Goal: Find specific page/section: Find specific page/section

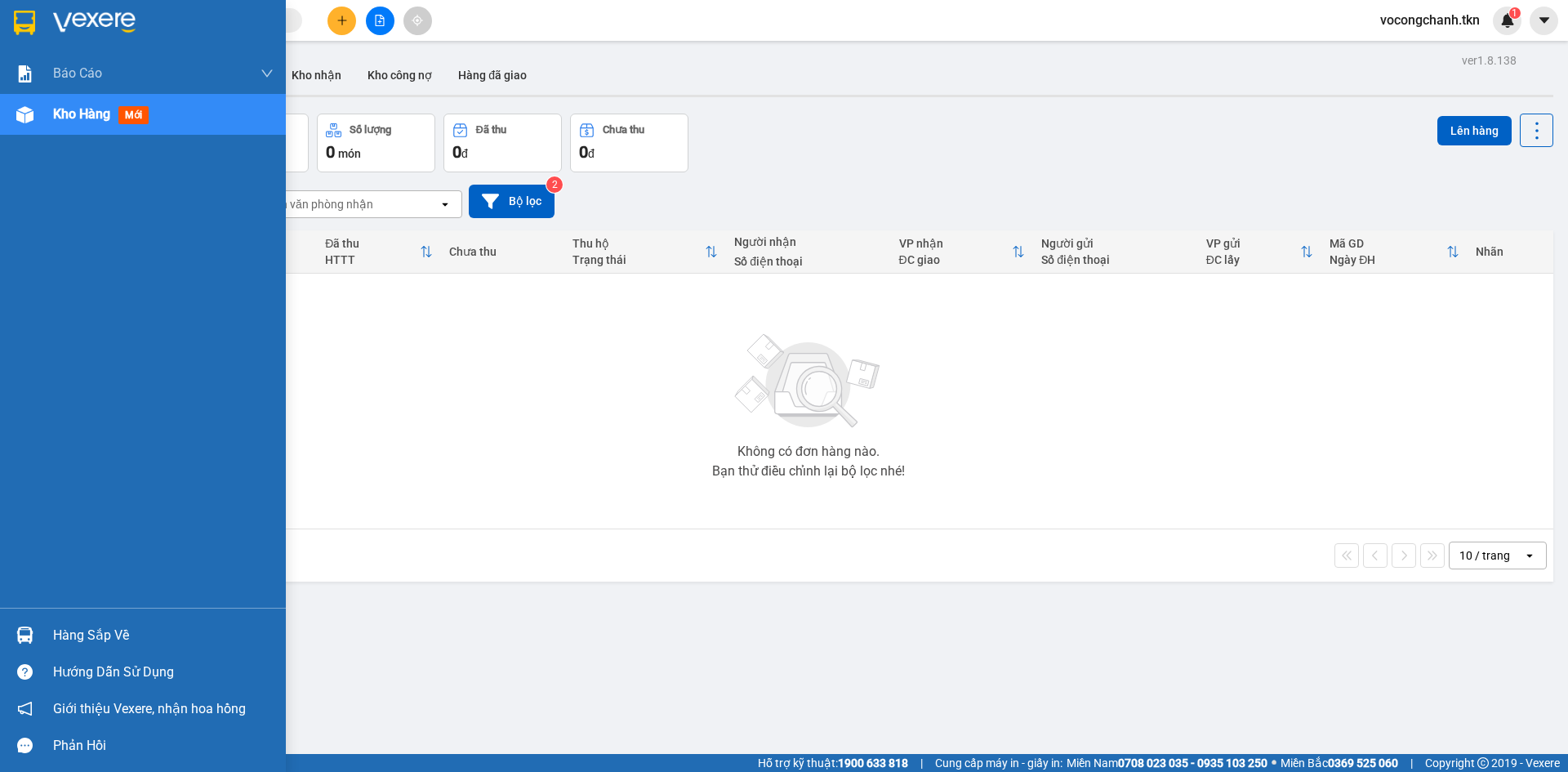
click at [95, 633] on div "Hàng sắp về" at bounding box center [163, 635] width 220 height 25
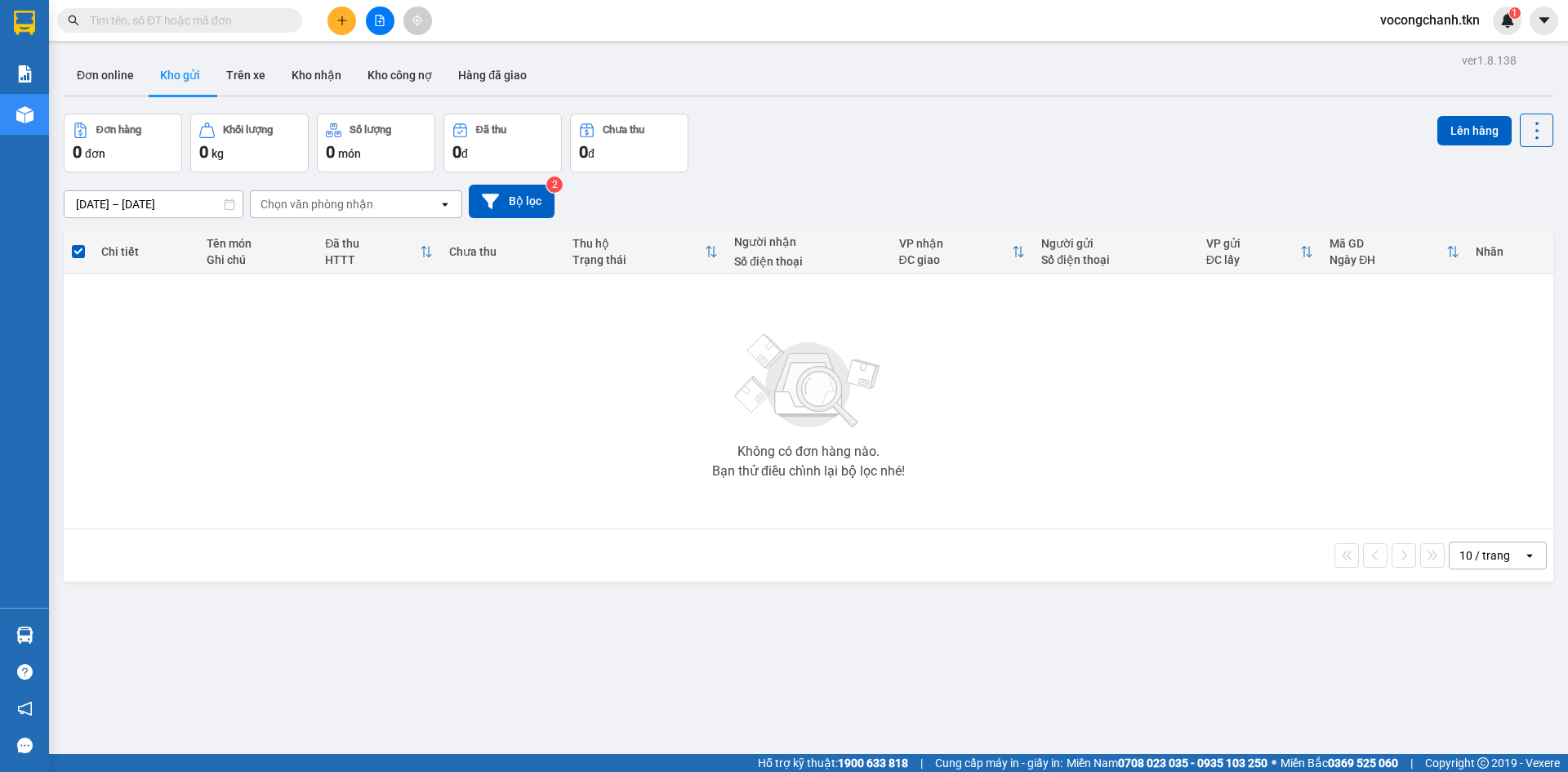
click at [483, 472] on section "Kết quả tìm kiếm ( 0 ) Bộ lọc No Data vocongchanh.tkn 1 Báo cáo Mẫu 1: Báo cáo …" at bounding box center [784, 386] width 1568 height 772
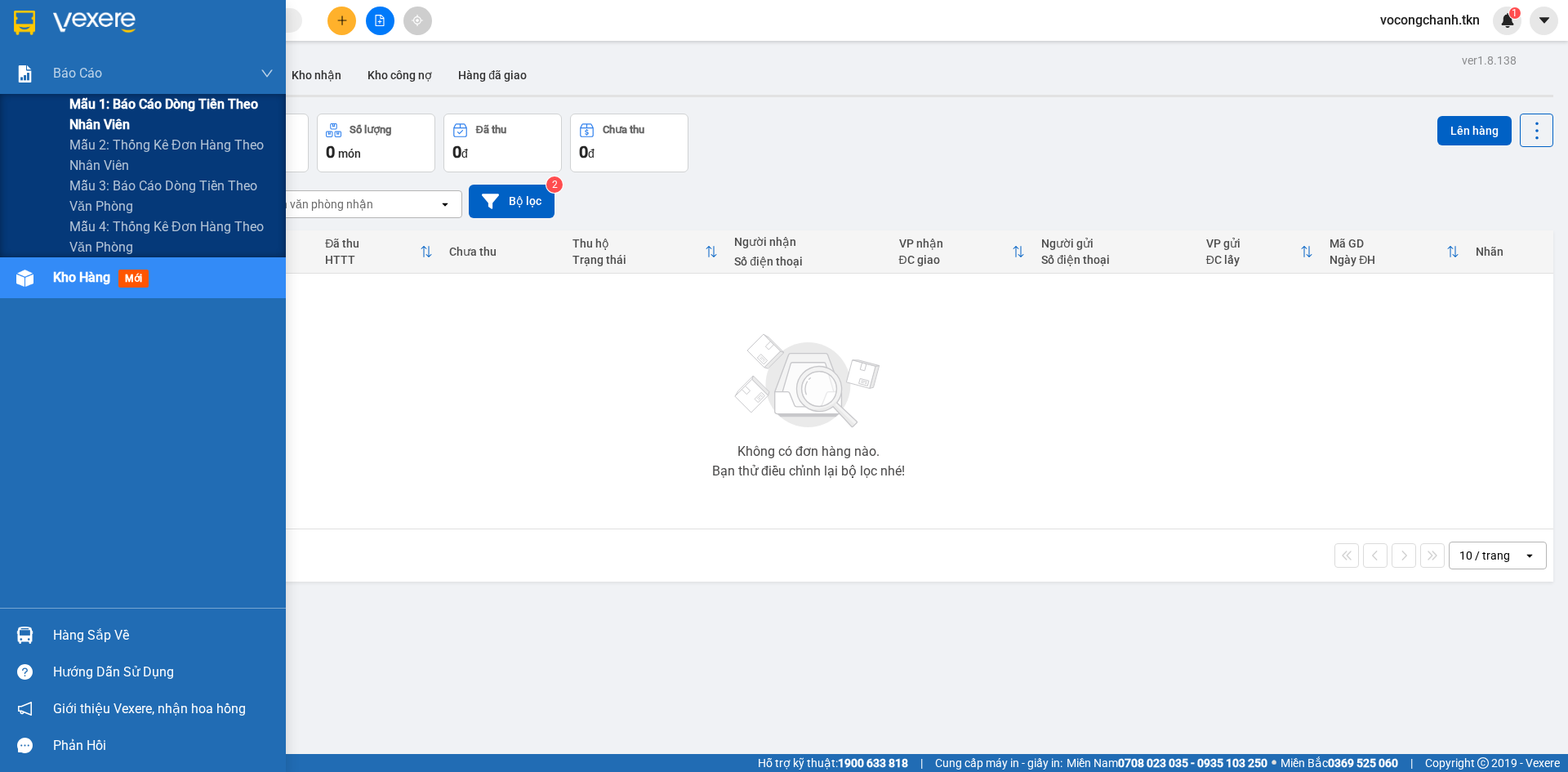
click at [166, 108] on span "Mẫu 1: Báo cáo dòng tiền theo nhân viên" at bounding box center [172, 114] width 204 height 41
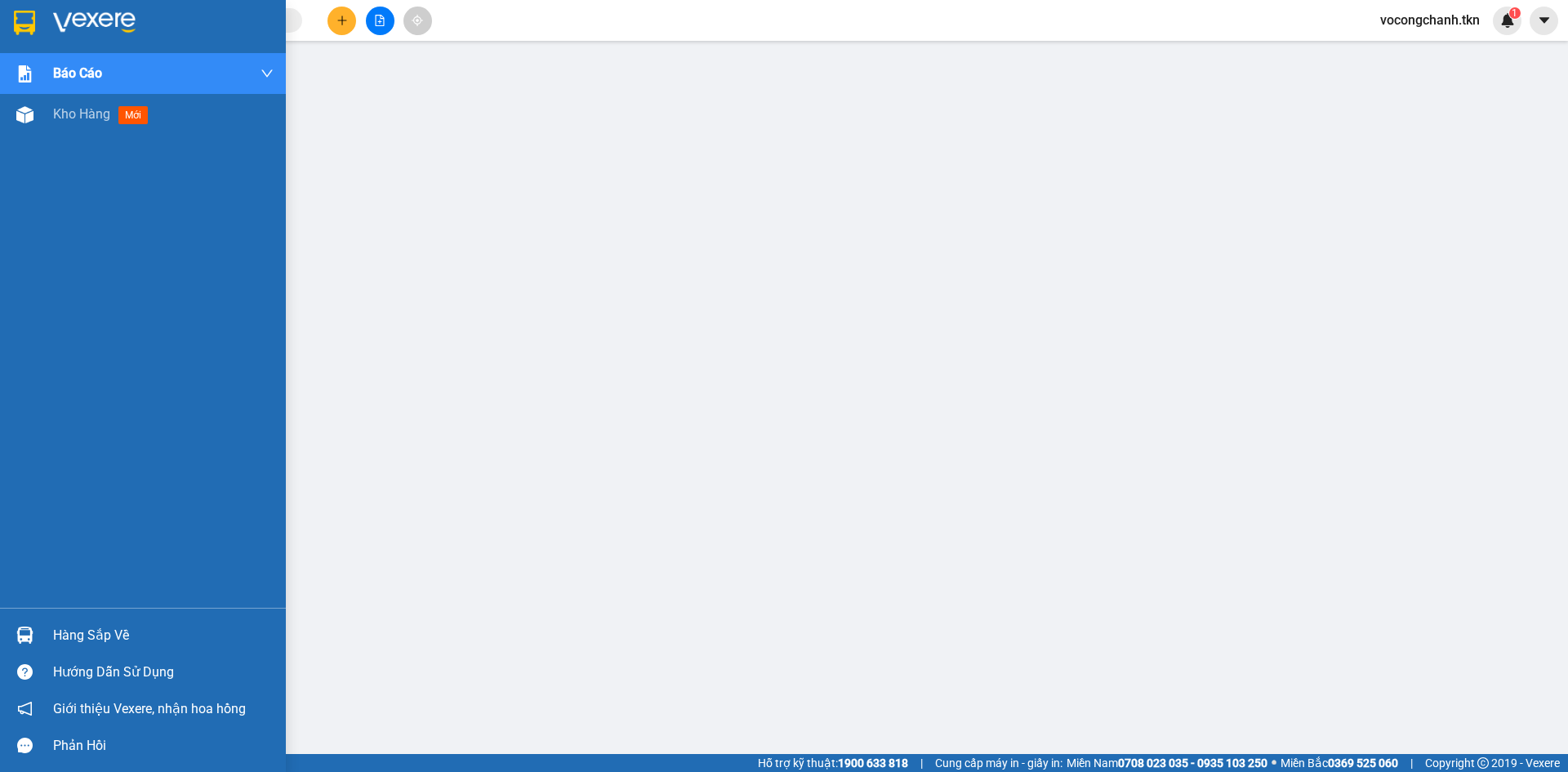
click at [31, 29] on img at bounding box center [24, 23] width 21 height 25
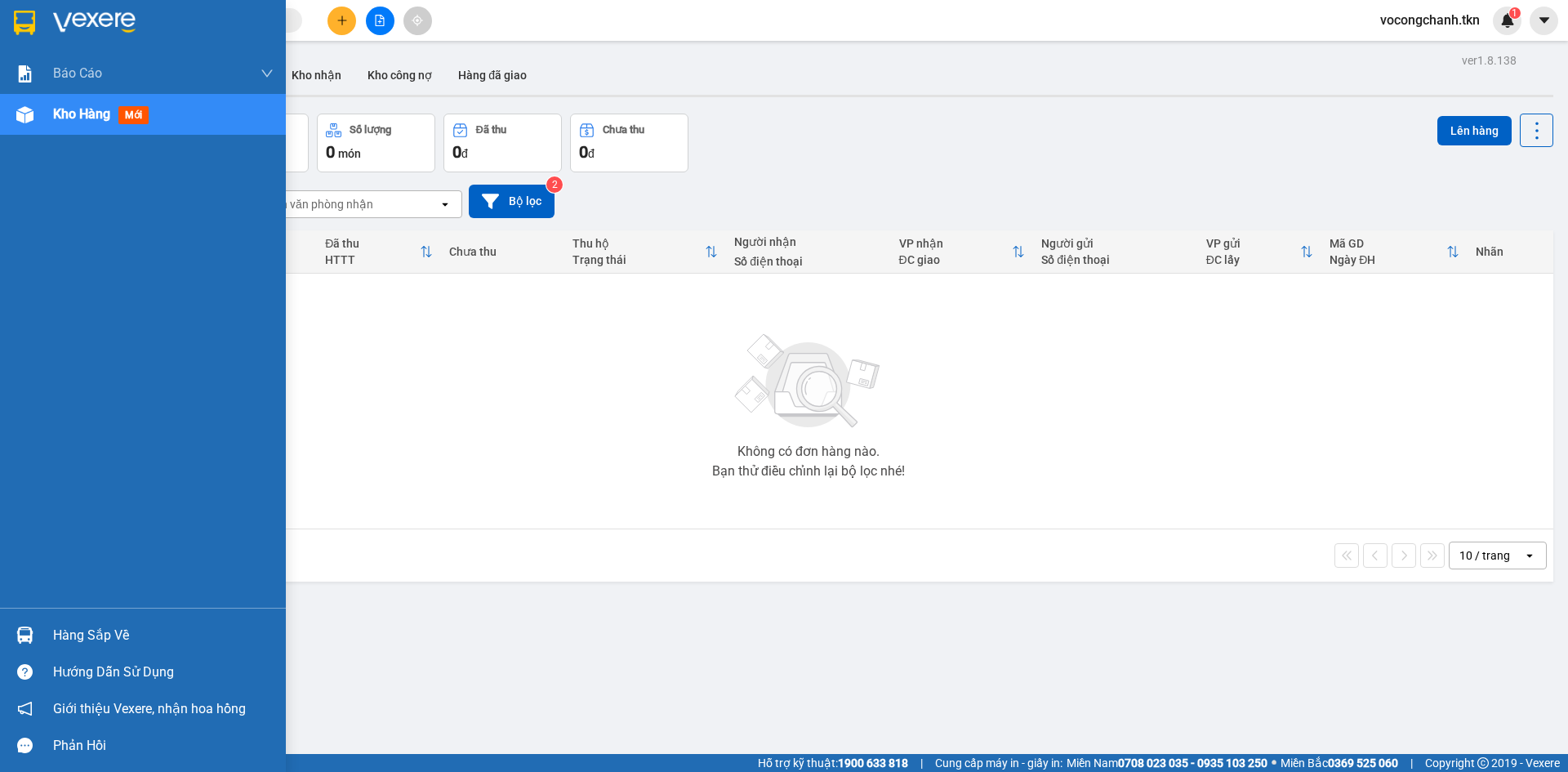
click at [74, 634] on div "Hàng sắp về" at bounding box center [163, 635] width 220 height 25
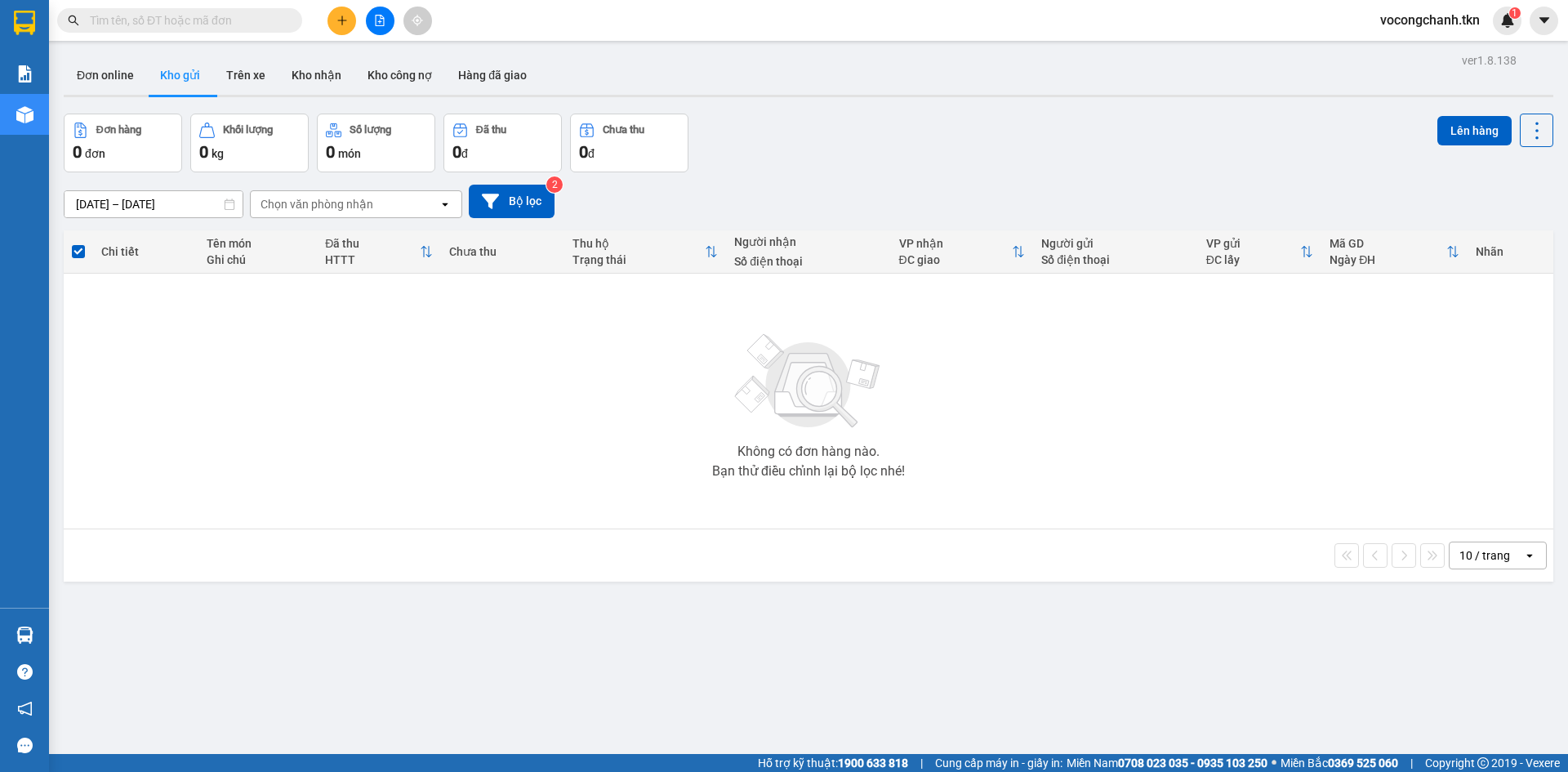
click at [354, 475] on section "Kết quả tìm kiếm ( 0 ) Bộ lọc No Data vocongchanh.tkn 1 Báo cáo Mẫu 1: Báo cáo …" at bounding box center [784, 386] width 1568 height 772
